Goal: Information Seeking & Learning: Learn about a topic

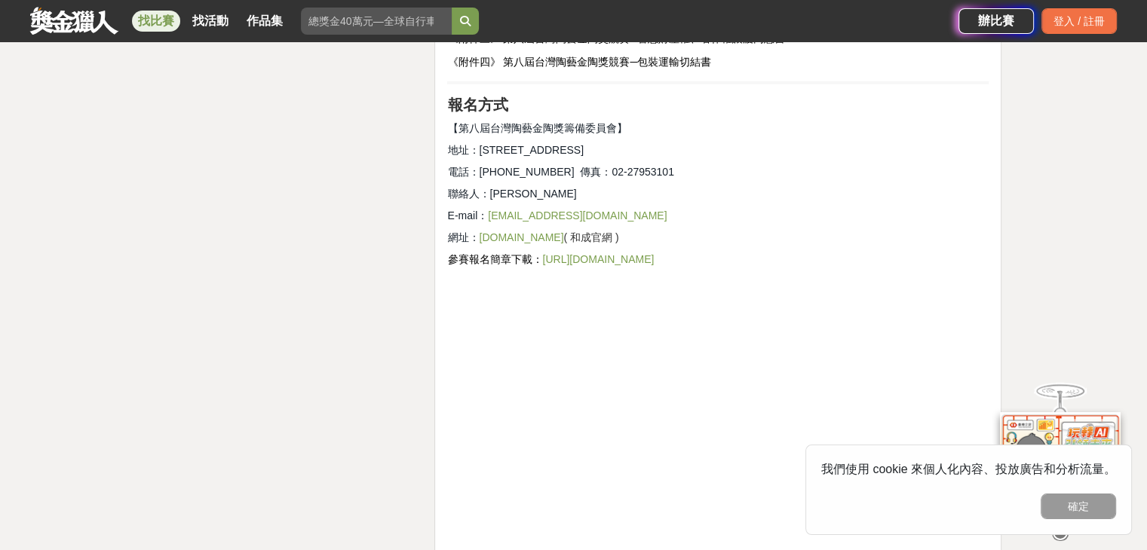
scroll to position [4448, 0]
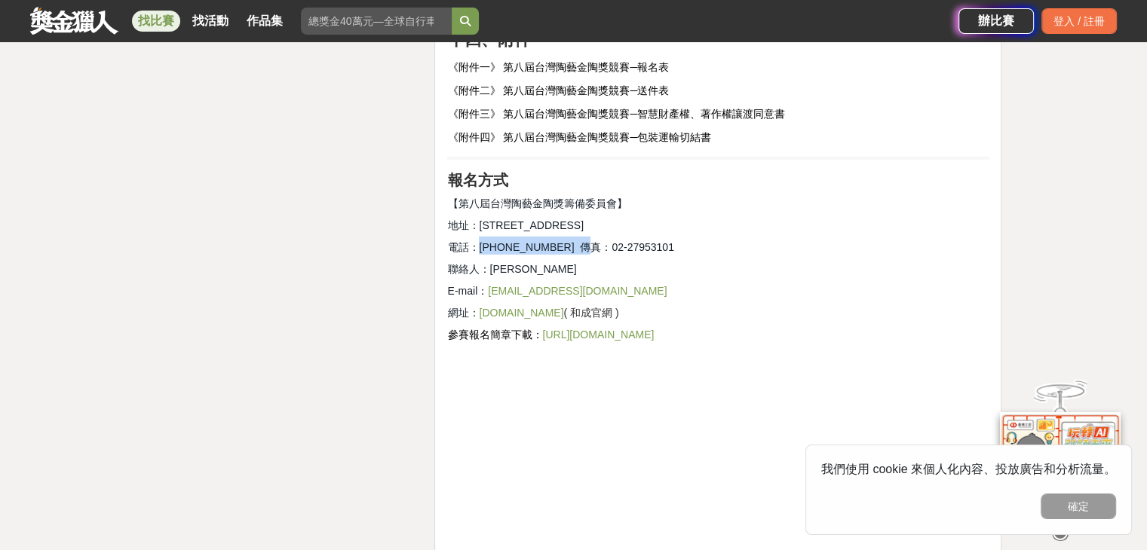
drag, startPoint x: 476, startPoint y: 228, endPoint x: 574, endPoint y: 232, distance: 97.3
click at [574, 241] on span "電話：[PHONE_NUMBER] 傳真：02-27953101" at bounding box center [560, 247] width 226 height 12
copy span "[PHONE_NUMBER]"
click at [253, 29] on link "作品集" at bounding box center [264, 21] width 48 height 21
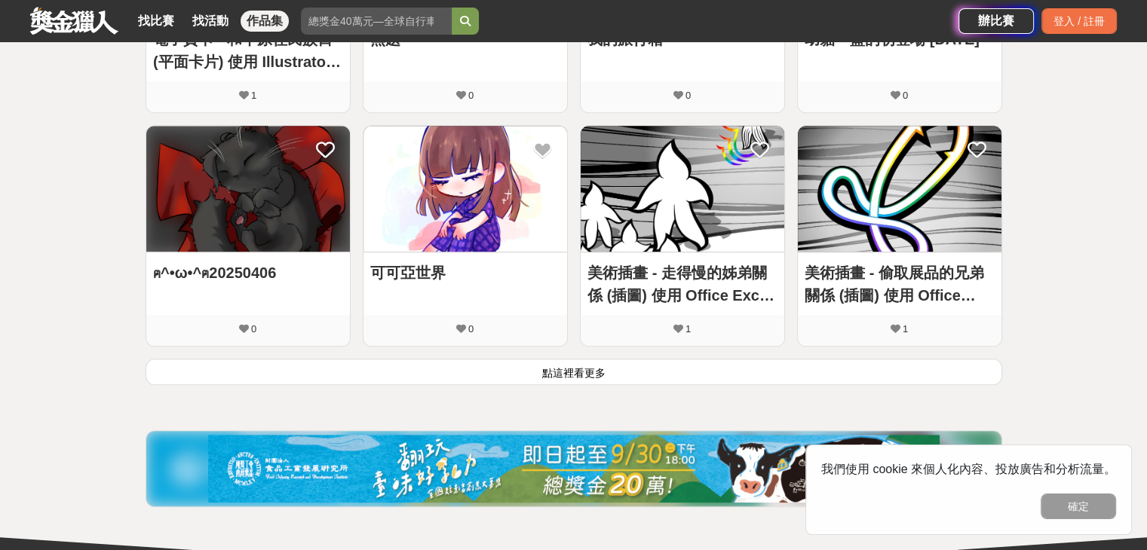
scroll to position [1131, 0]
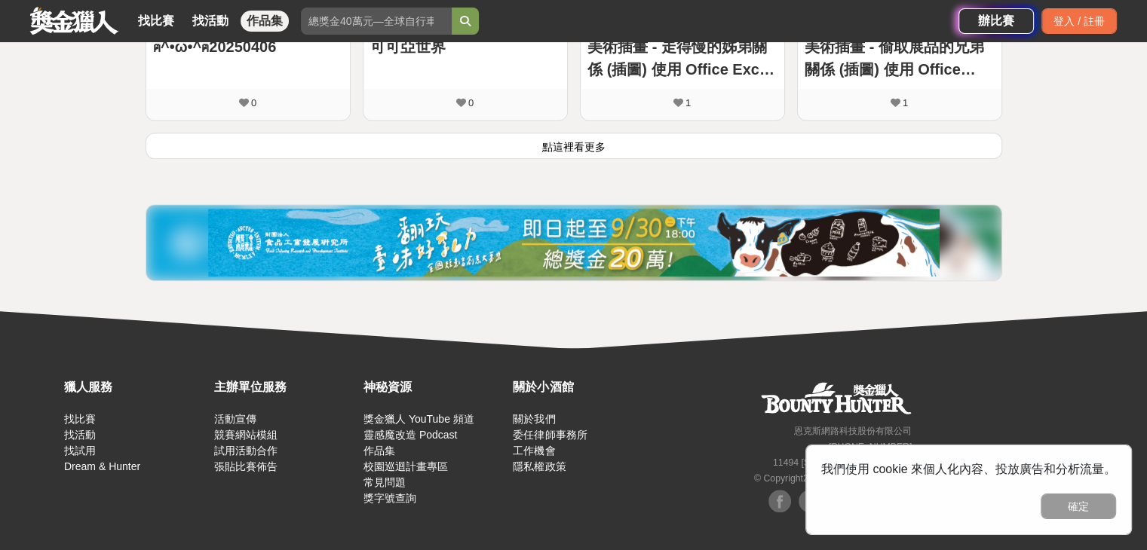
click at [628, 237] on img at bounding box center [573, 243] width 731 height 68
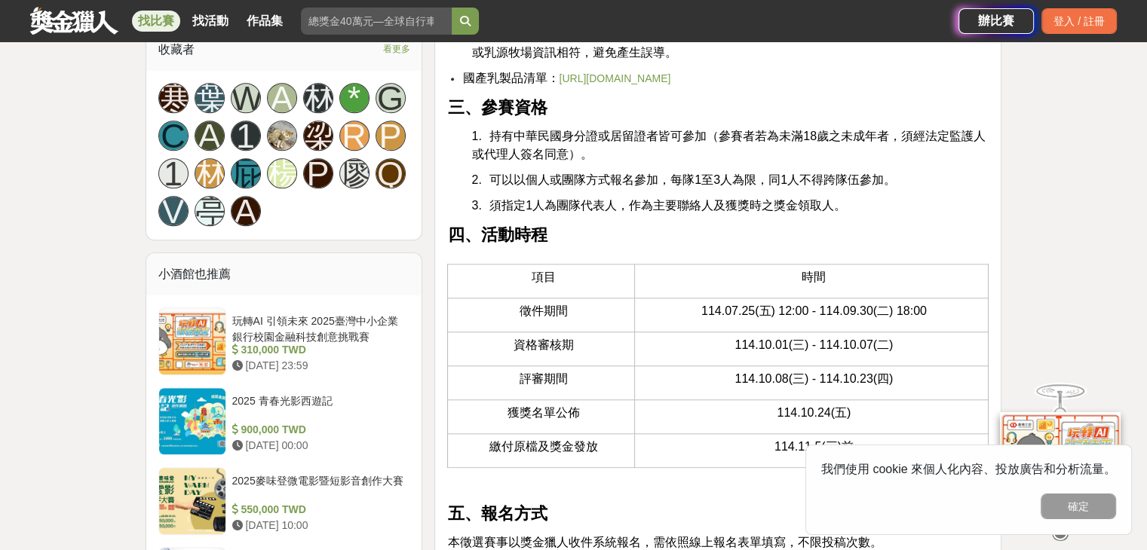
scroll to position [1734, 0]
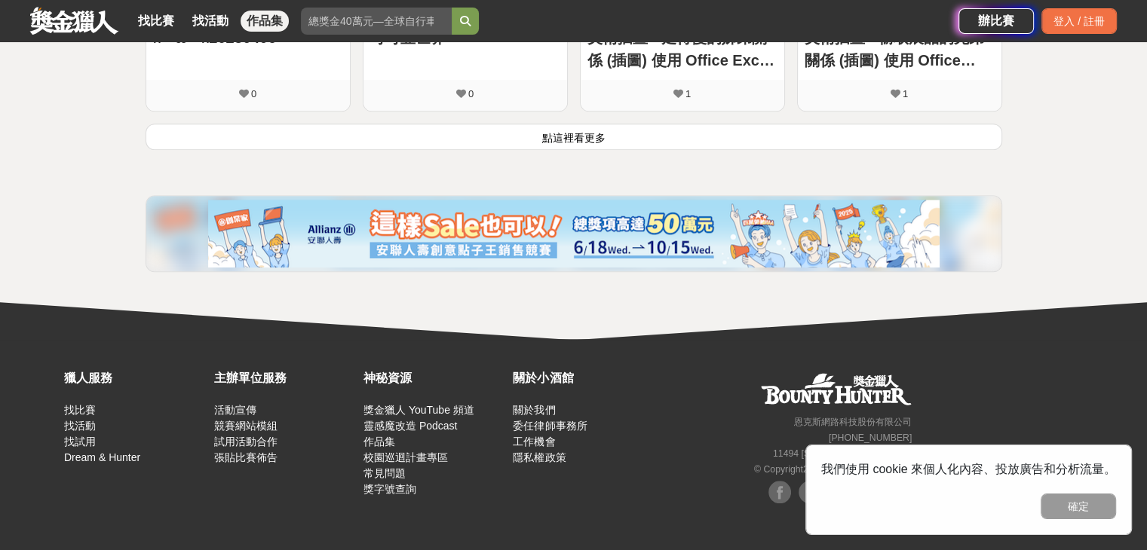
scroll to position [236, 0]
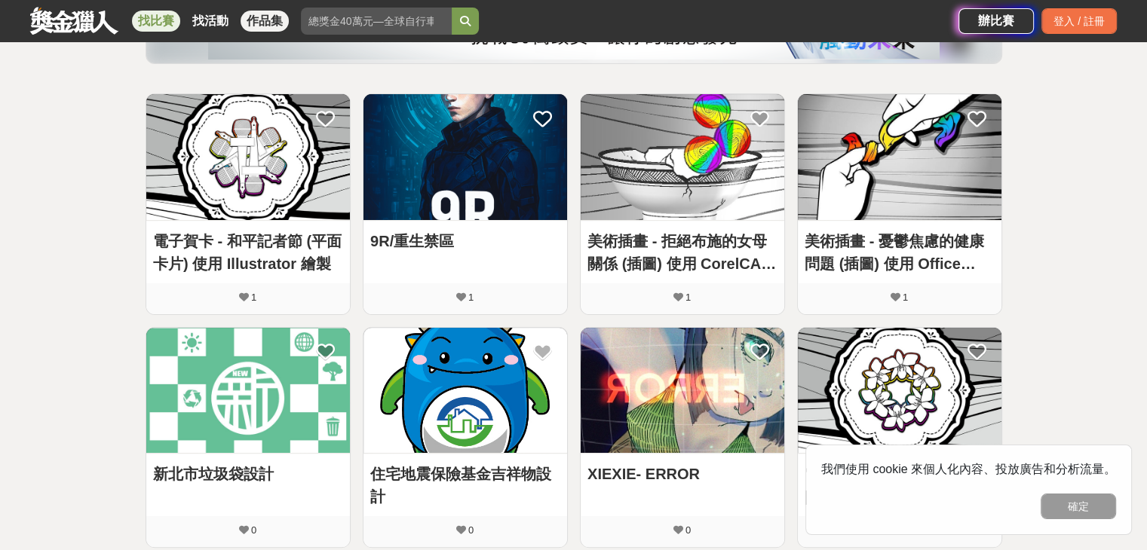
click at [164, 23] on link "找比賽" at bounding box center [156, 21] width 48 height 21
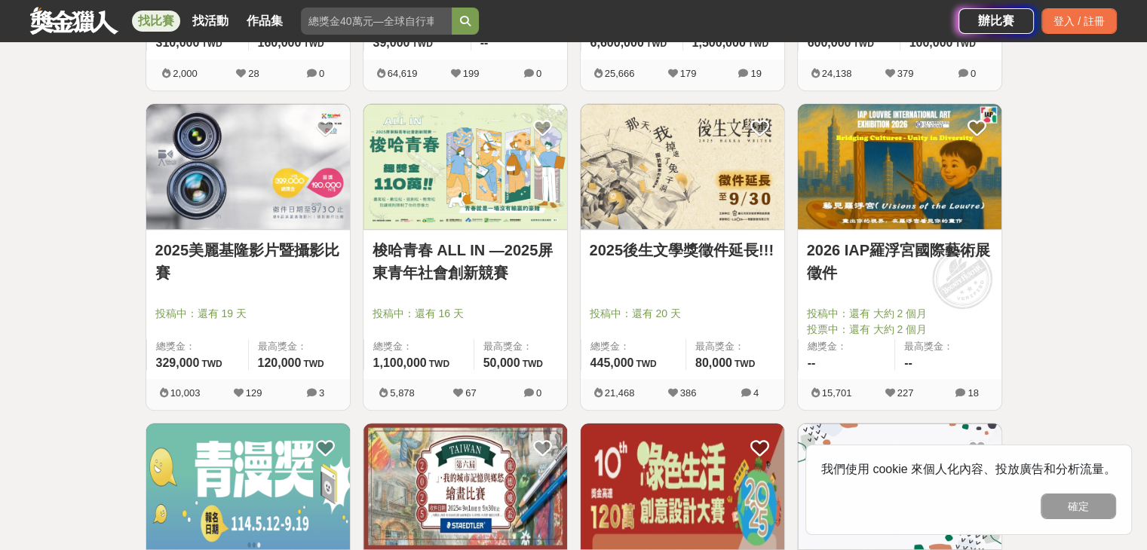
scroll to position [1508, 0]
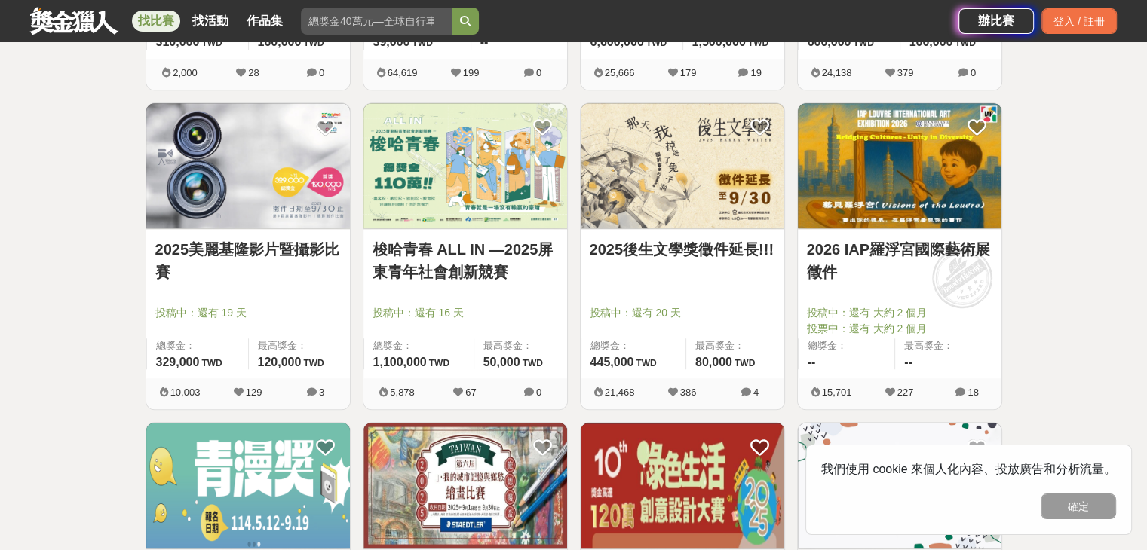
click at [881, 184] on img at bounding box center [900, 166] width 204 height 126
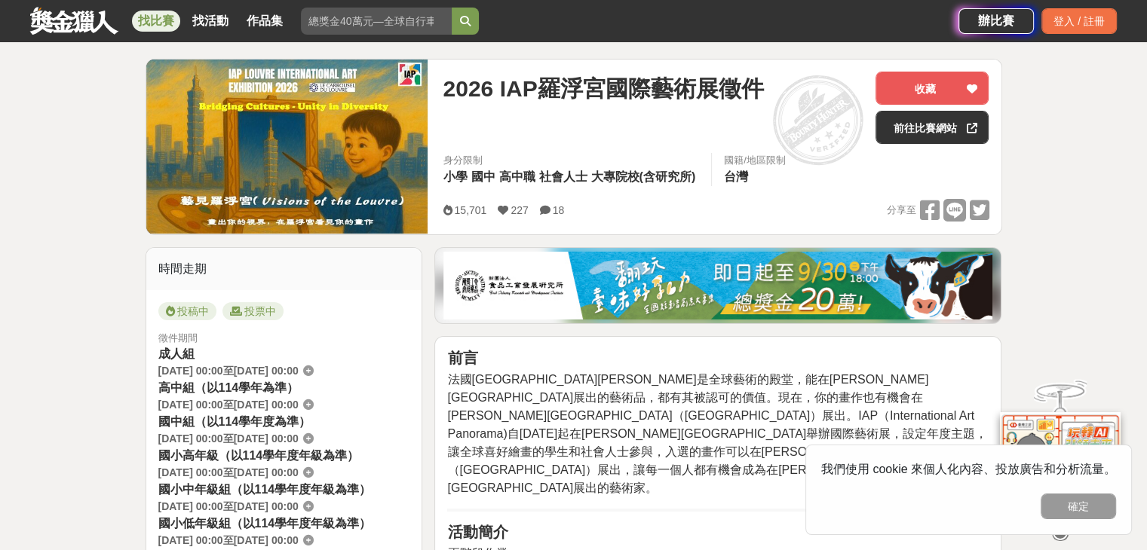
scroll to position [226, 0]
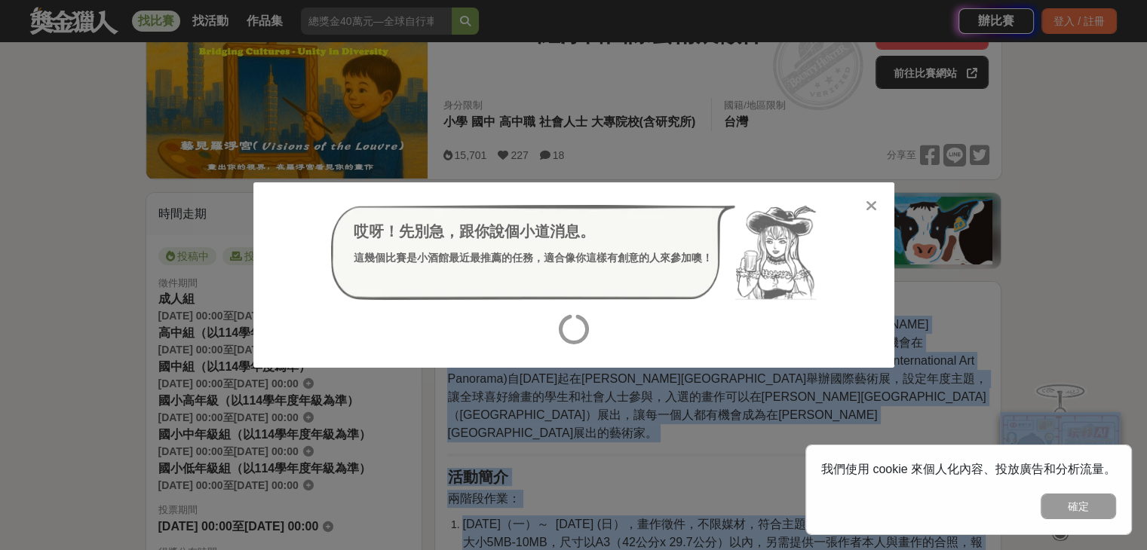
drag, startPoint x: 468, startPoint y: 345, endPoint x: 597, endPoint y: 331, distance: 129.6
copy div "loremipsumdo（Si Ametconse ad Elitse）do。EIU（Temporincidid Utl Etdolore)m9491aliq…"
click at [876, 207] on icon at bounding box center [870, 205] width 11 height 15
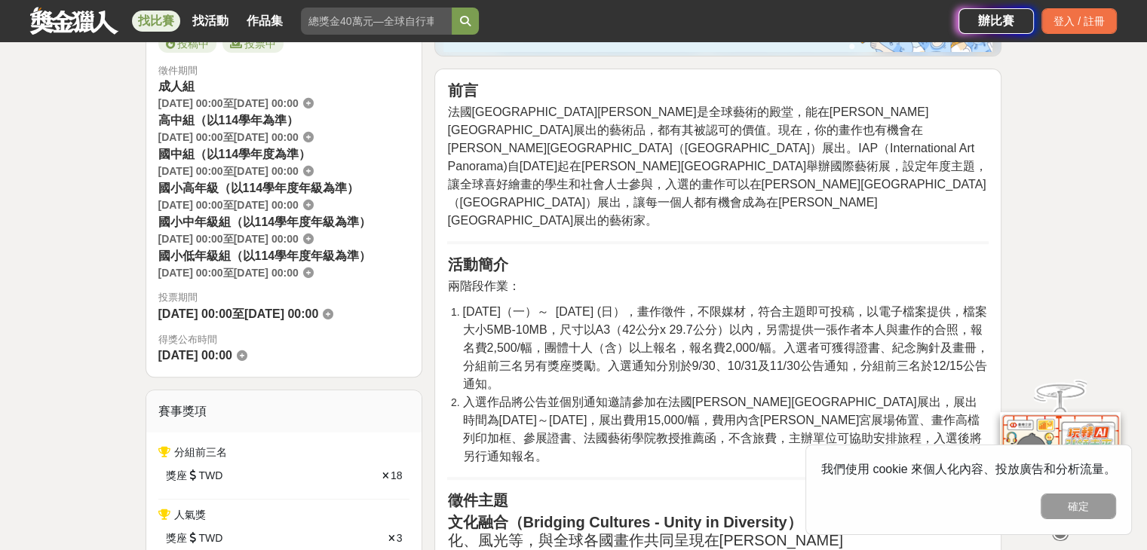
scroll to position [452, 0]
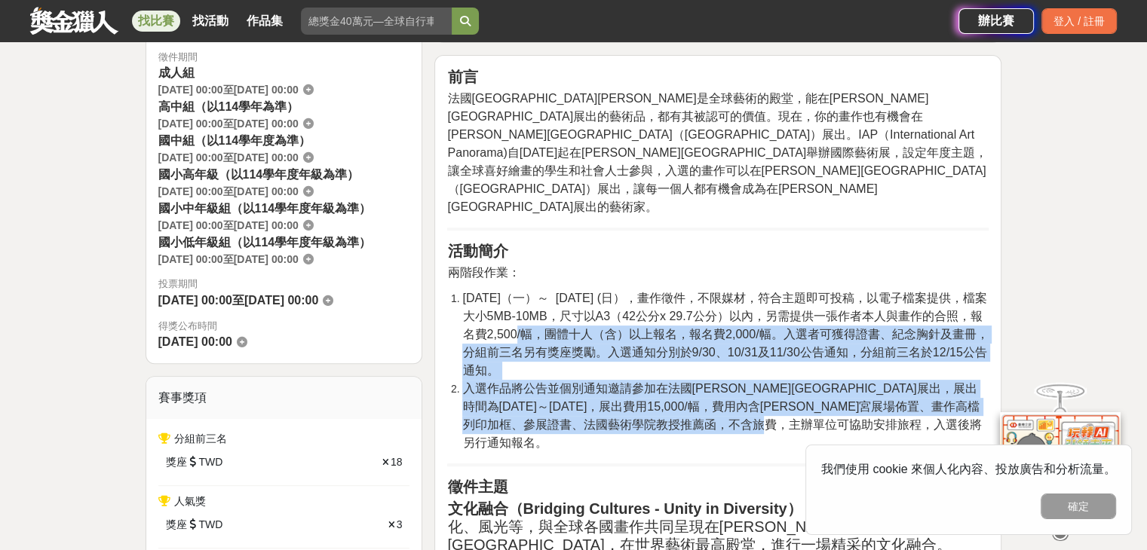
drag, startPoint x: 495, startPoint y: 303, endPoint x: 966, endPoint y: 381, distance: 476.9
click at [966, 381] on ol "[DATE]（一）～ [DATE] (日），畫作徵件，不限媒材，符合主題即可投稿，以電子檔案提供，檔案大小5MB-10MB，尺寸以A3（42公分x 29.7公…" at bounding box center [717, 370] width 541 height 163
copy ol "報名費2,500/幅，團體十人（含）以上報名，報名費2,000/幅。入選者可獲得證書、紀念胸針及畫冊，分組前三名另有獎座獎勵。入選通知分別於9/30、10/3…"
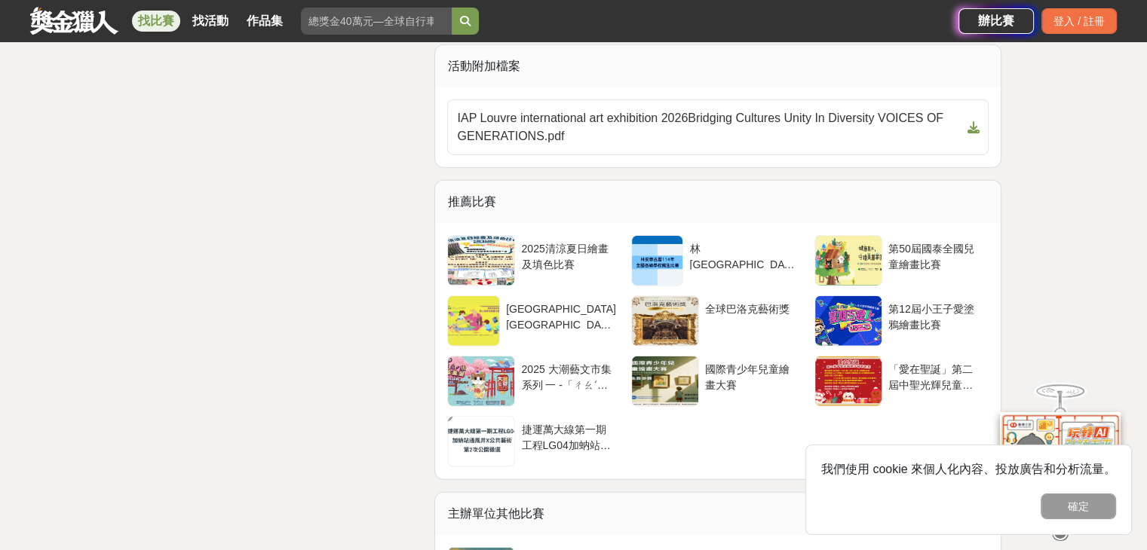
scroll to position [3920, 0]
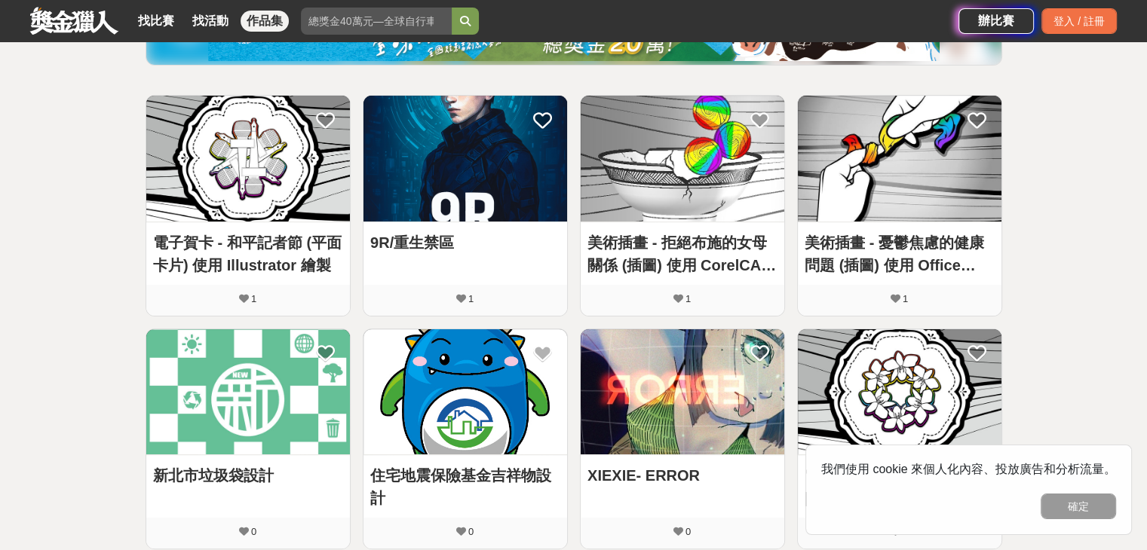
scroll to position [236, 0]
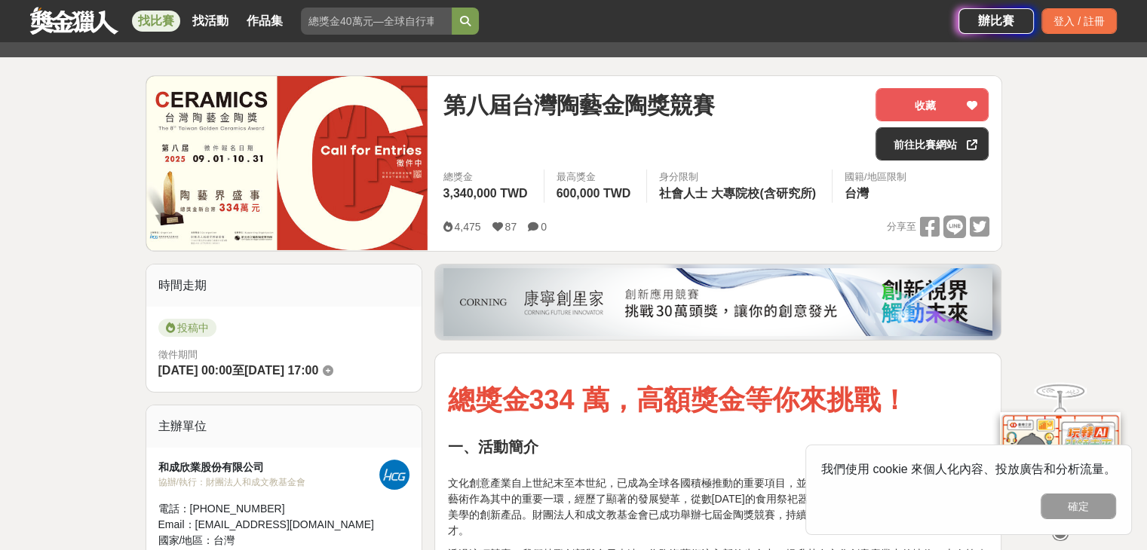
scroll to position [75, 0]
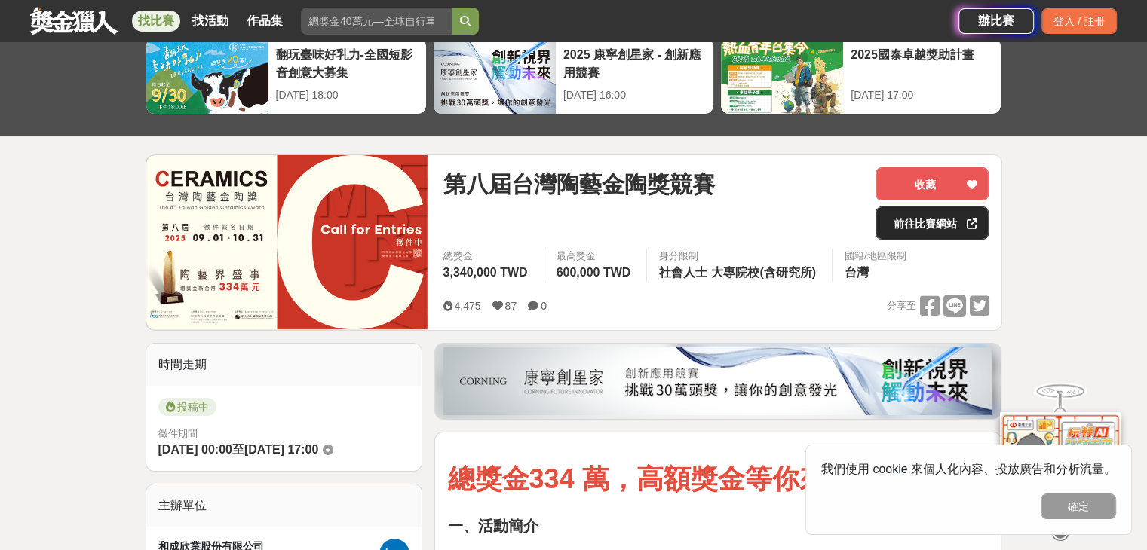
click at [925, 215] on link "前往比賽網站" at bounding box center [931, 223] width 113 height 33
click at [333, 188] on img at bounding box center [287, 242] width 282 height 174
click at [335, 266] on img at bounding box center [287, 242] width 282 height 174
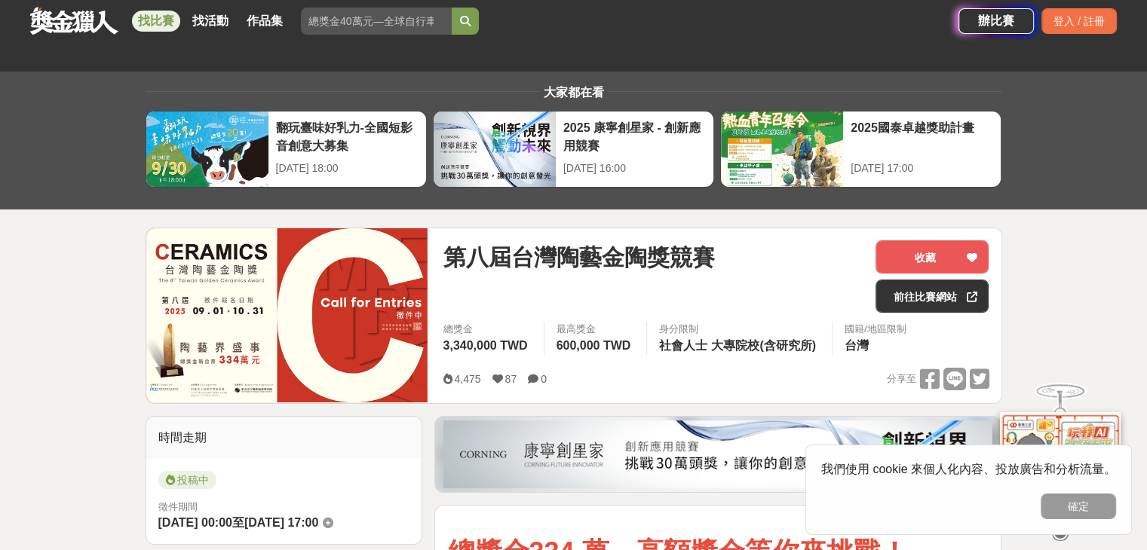
scroll to position [0, 0]
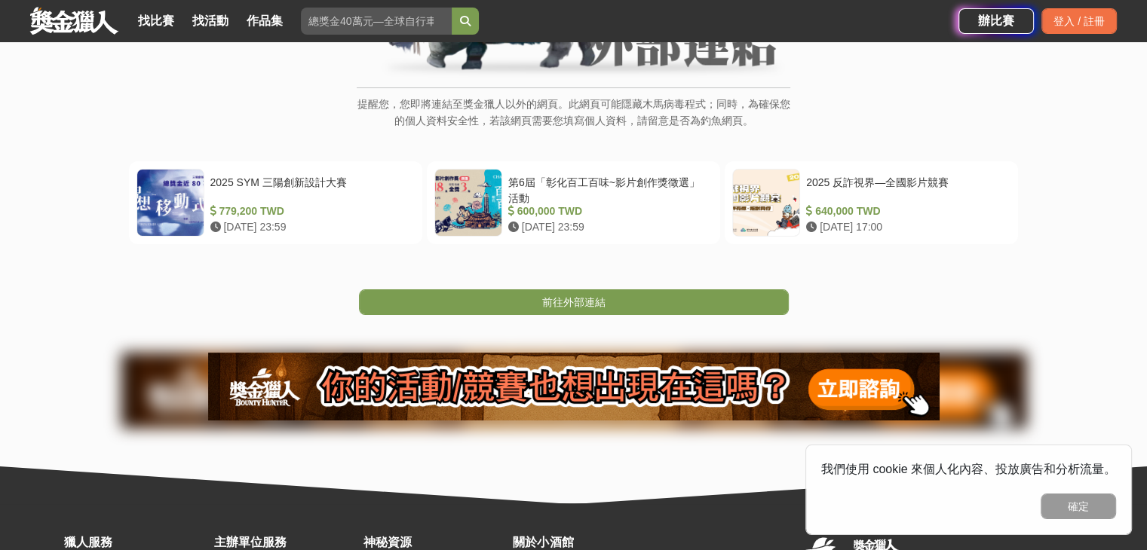
scroll to position [226, 0]
